Goal: Transaction & Acquisition: Book appointment/travel/reservation

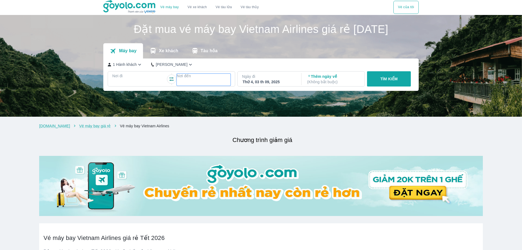
click at [184, 79] on p "Nơi đến" at bounding box center [204, 75] width 54 height 5
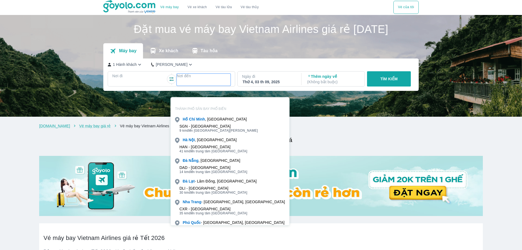
click at [136, 86] on div at bounding box center [139, 82] width 53 height 7
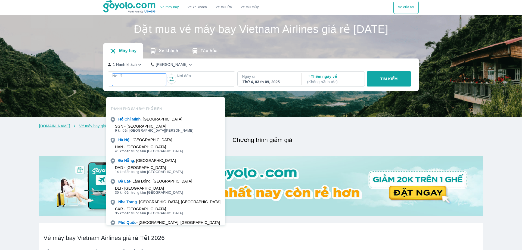
click at [136, 122] on div "[PERSON_NAME] , [GEOGRAPHIC_DATA]" at bounding box center [165, 119] width 118 height 8
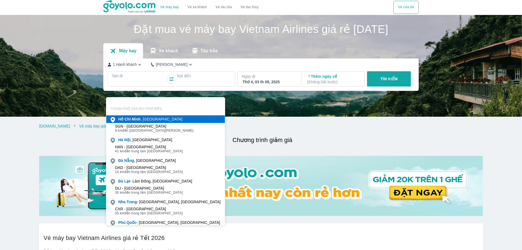
click at [136, 120] on b "Minh" at bounding box center [135, 119] width 9 height 4
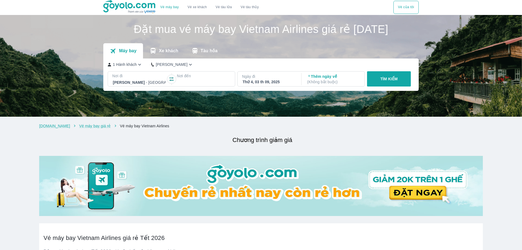
click at [203, 83] on div "Nơi đến" at bounding box center [203, 79] width 62 height 16
click at [183, 79] on p "Nơi đến" at bounding box center [204, 75] width 54 height 5
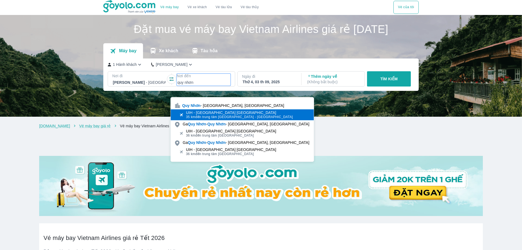
type input "quy nhơn"
click at [211, 112] on div "UIH - [GEOGRAPHIC_DATA] [GEOGRAPHIC_DATA]" at bounding box center [239, 112] width 107 height 4
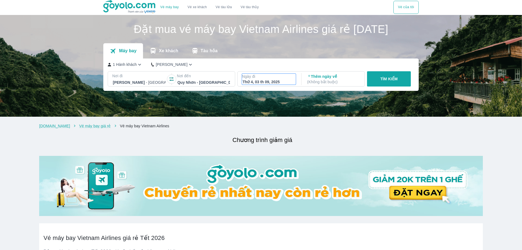
click at [274, 84] on div "Thứ 4, 03 th 09, 2025" at bounding box center [268, 81] width 53 height 5
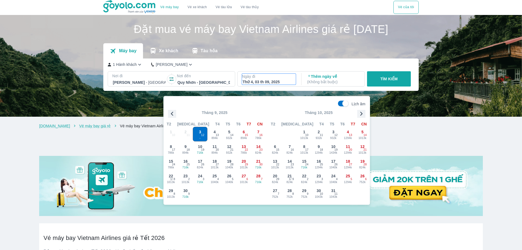
click at [360, 112] on icon "button" at bounding box center [361, 113] width 8 height 8
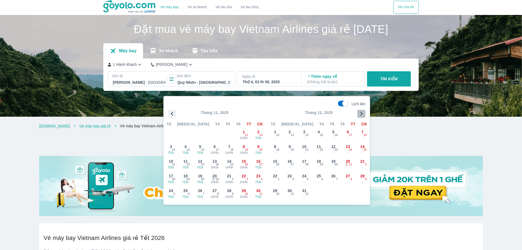
click at [360, 112] on icon "button" at bounding box center [361, 113] width 8 height 8
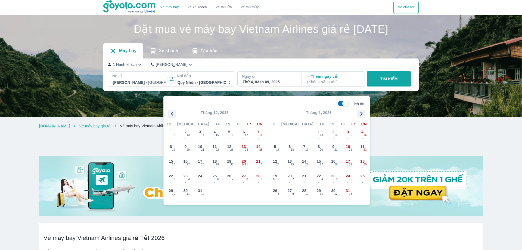
click at [363, 114] on icon "button" at bounding box center [361, 113] width 8 height 8
click at [349, 163] on span "27" at bounding box center [350, 164] width 3 height 4
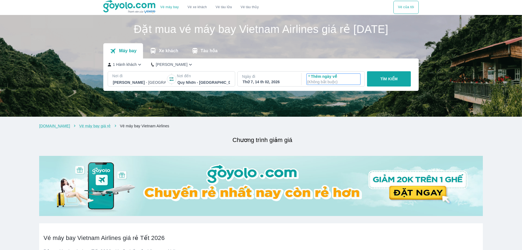
click at [321, 84] on p "Thêm ngày về ( Không bắt buộc )" at bounding box center [333, 79] width 53 height 11
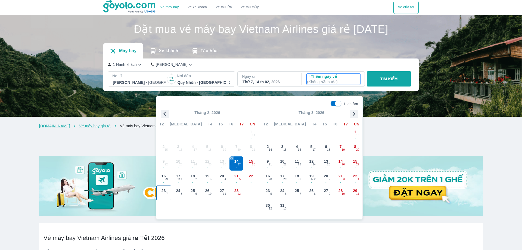
click at [165, 193] on span "23" at bounding box center [163, 190] width 4 height 5
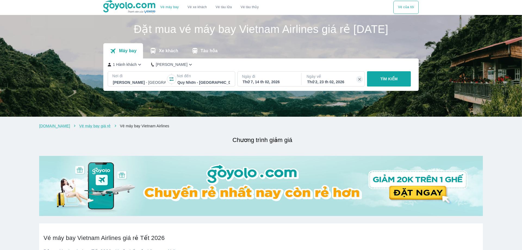
click at [391, 82] on p "TÌM KIẾM" at bounding box center [388, 78] width 17 height 5
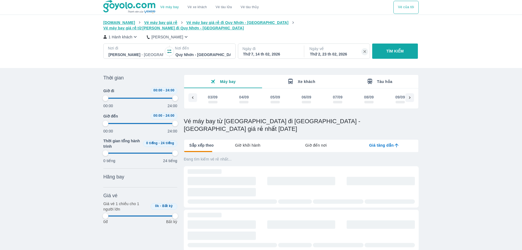
type input "97.9166666666667"
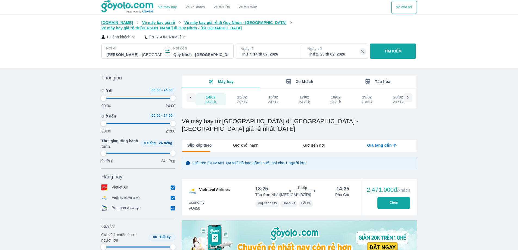
type input "97.9166666666667"
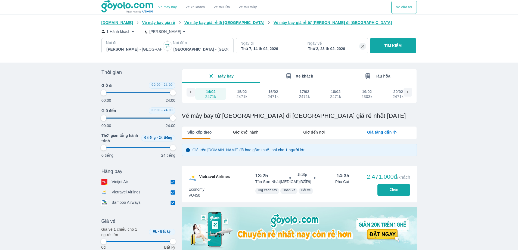
type input "97.9166666666667"
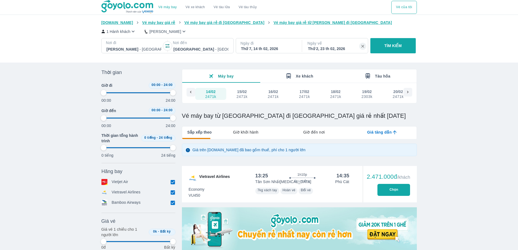
type input "97.9166666666667"
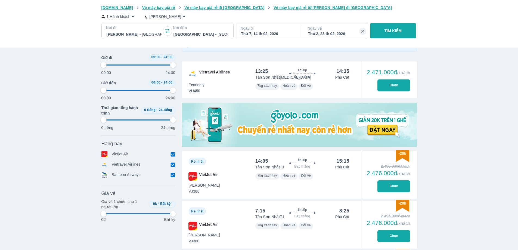
type input "97.9166666666667"
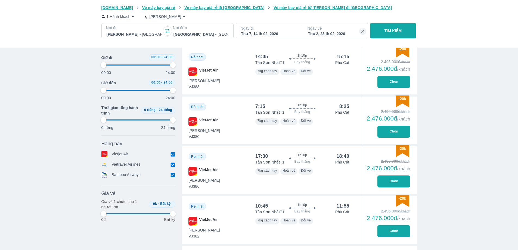
type input "97.9166666666667"
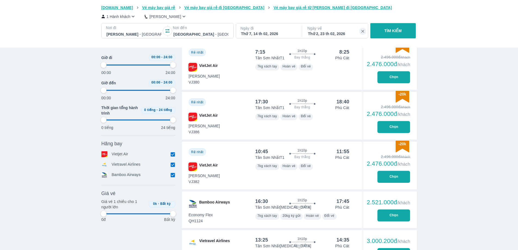
type input "97.9166666666667"
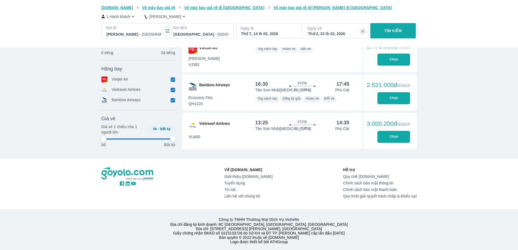
scroll to position [380, 0]
type input "97.9166666666667"
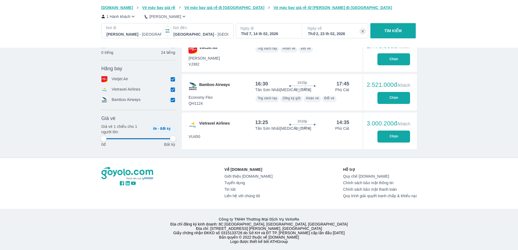
type input "97.9166666666667"
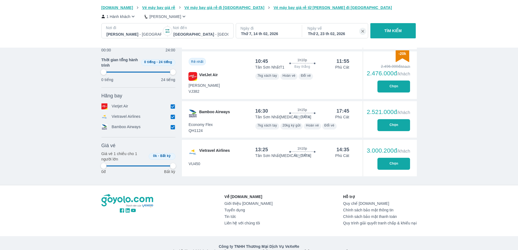
type input "97.9166666666667"
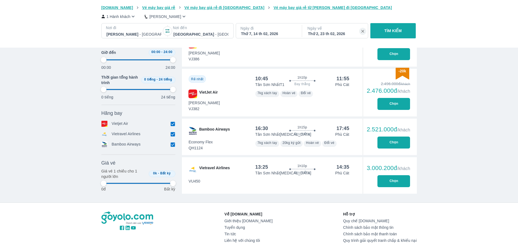
type input "97.9166666666667"
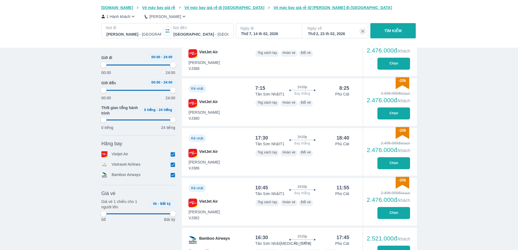
type input "97.9166666666667"
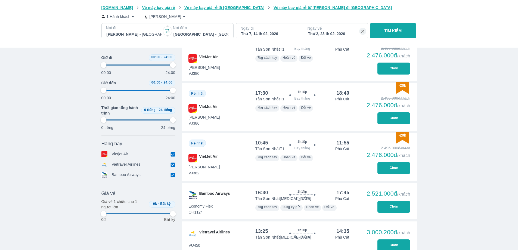
type input "97.9166666666667"
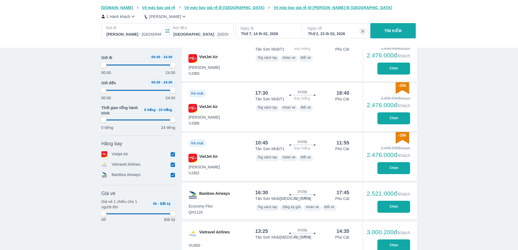
type input "97.9166666666667"
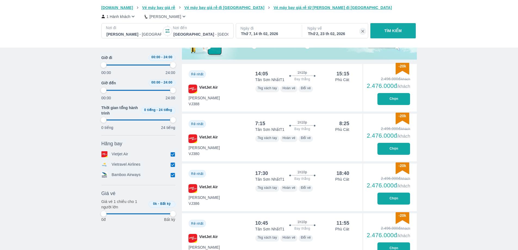
type input "97.9166666666667"
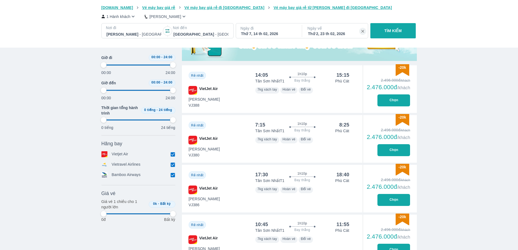
type input "97.9166666666667"
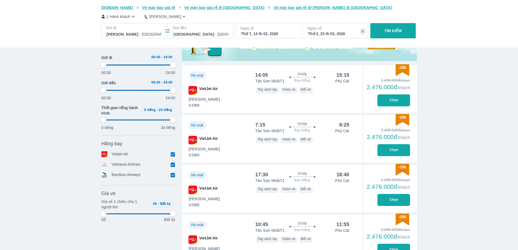
type input "97.9166666666667"
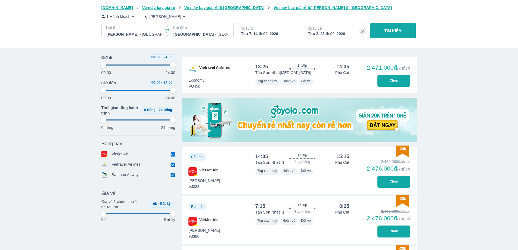
scroll to position [109, 0]
type input "97.9166666666667"
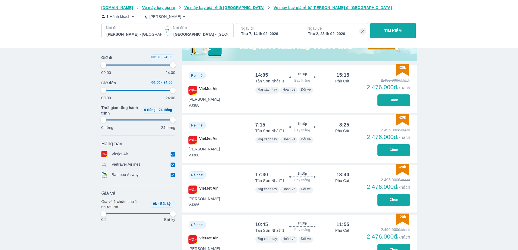
type input "97.9166666666667"
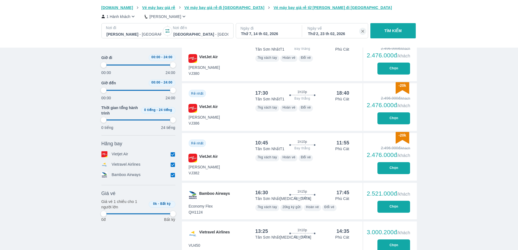
type input "97.9166666666667"
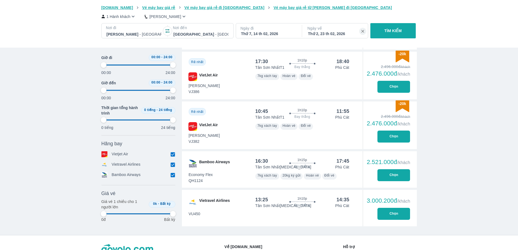
scroll to position [353, 0]
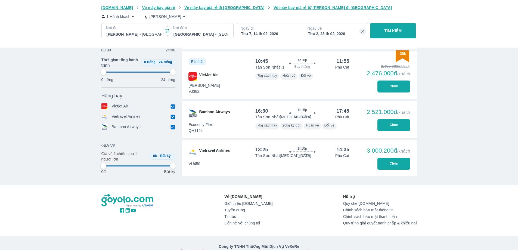
type input "97.9166666666667"
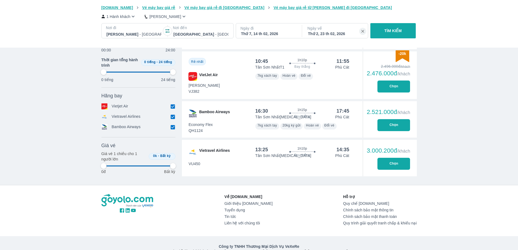
type input "97.9166666666667"
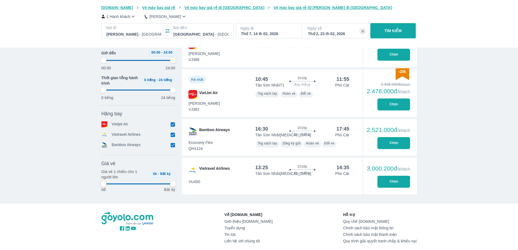
type input "97.9166666666667"
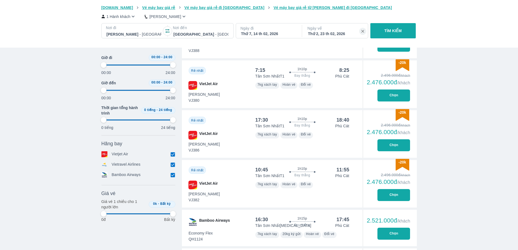
type input "97.9166666666667"
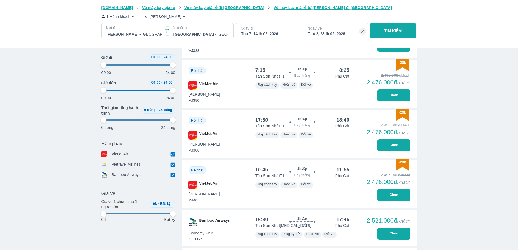
type input "97.9166666666667"
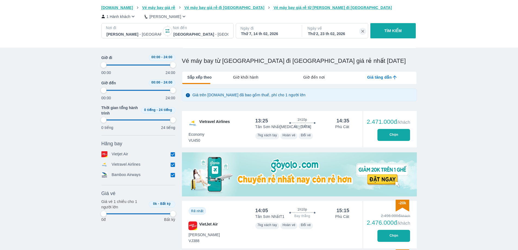
scroll to position [0, 0]
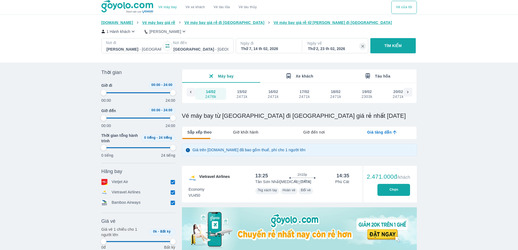
type input "97.9166666666667"
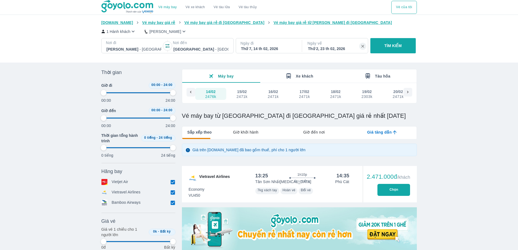
type input "97.9166666666667"
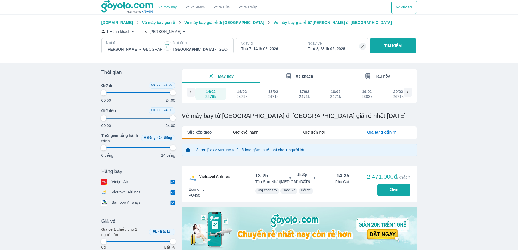
type input "97.9166666666667"
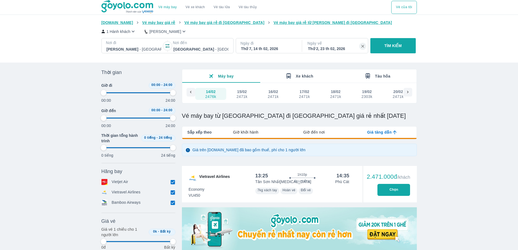
type input "97.9166666666667"
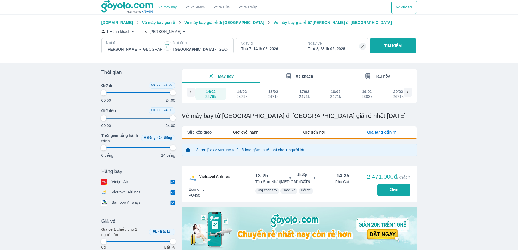
type input "97.9166666666667"
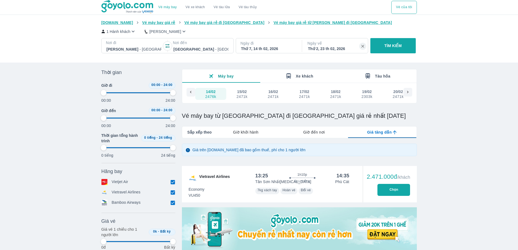
type input "97.9166666666667"
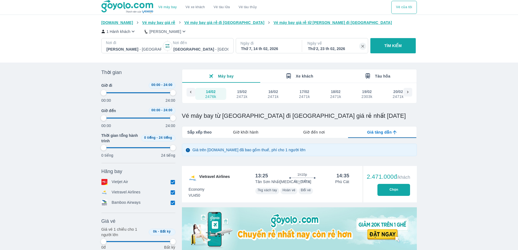
type input "97.9166666666667"
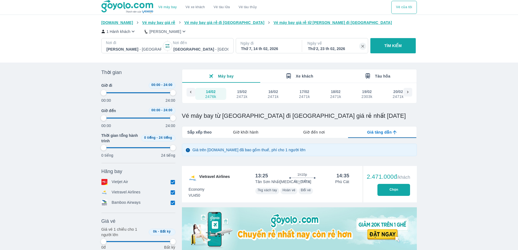
type input "97.9166666666667"
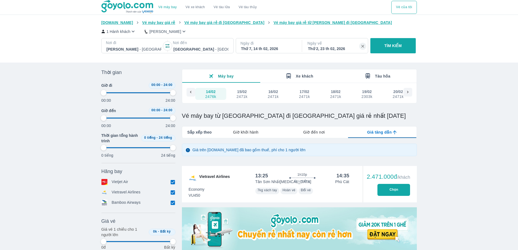
type input "97.9166666666667"
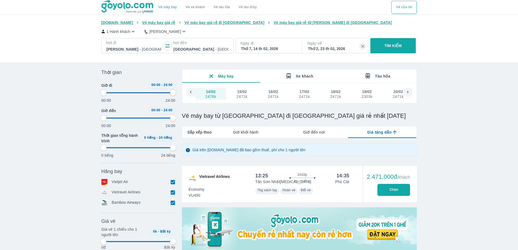
type input "97.9166666666667"
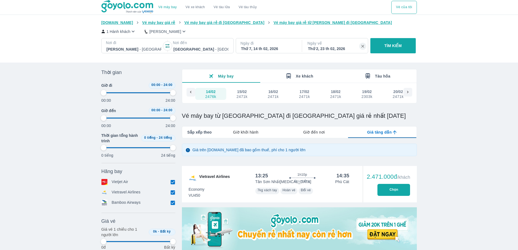
type input "97.9166666666667"
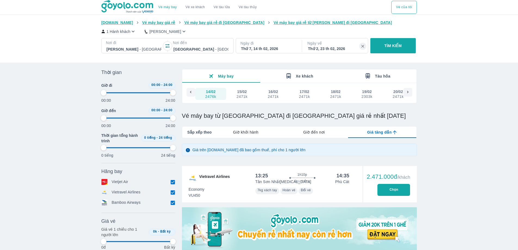
type input "97.9166666666667"
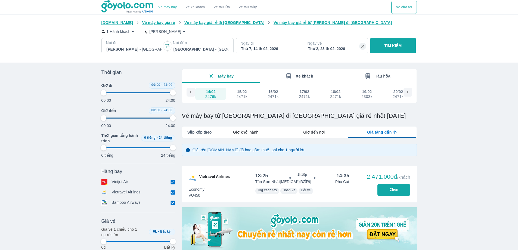
type input "97.9166666666667"
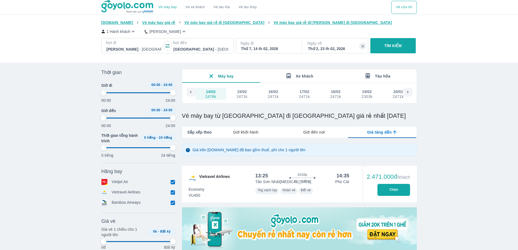
type input "97.9166666666667"
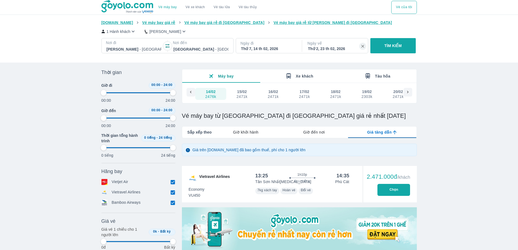
type input "97.9166666666667"
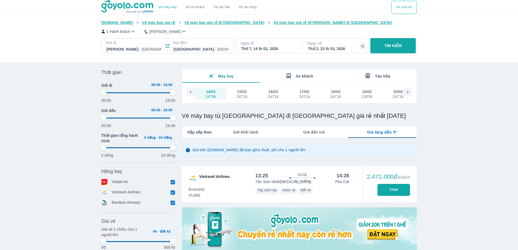
type input "97.9166666666667"
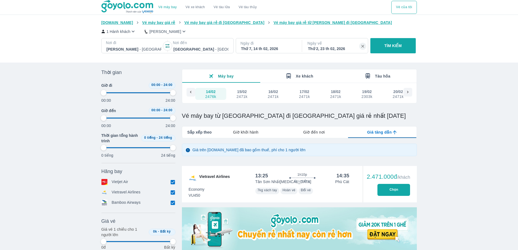
type input "97.9166666666667"
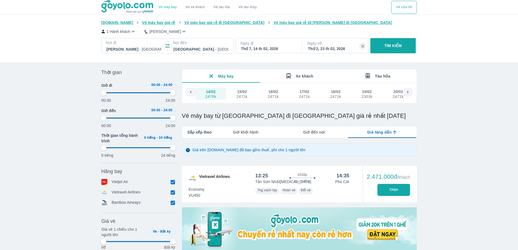
type input "97.9166666666667"
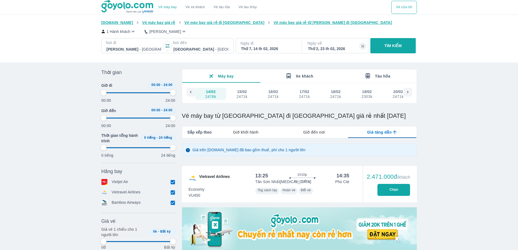
type input "97.9166666666667"
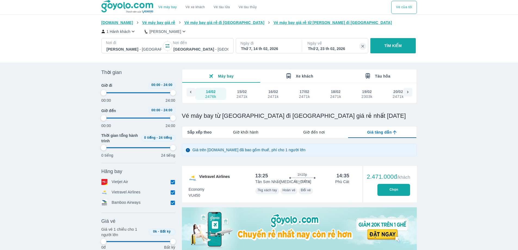
type input "97.9166666666667"
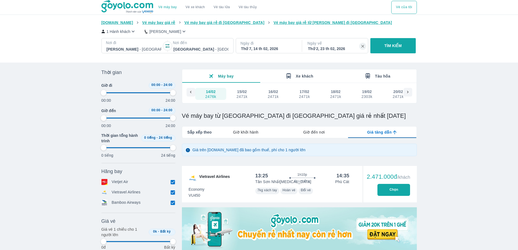
type input "97.9166666666667"
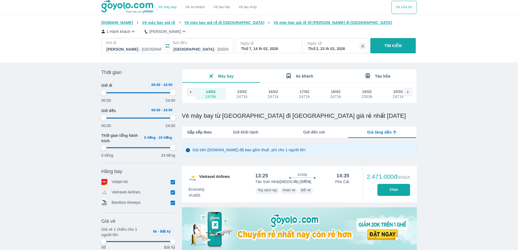
type input "97.9166666666667"
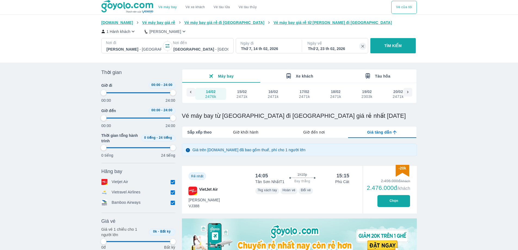
type input "97.9166666666667"
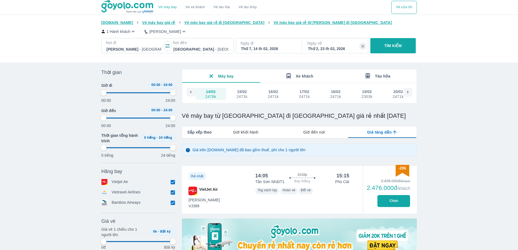
type input "97.9166666666667"
